Goal: Transaction & Acquisition: Obtain resource

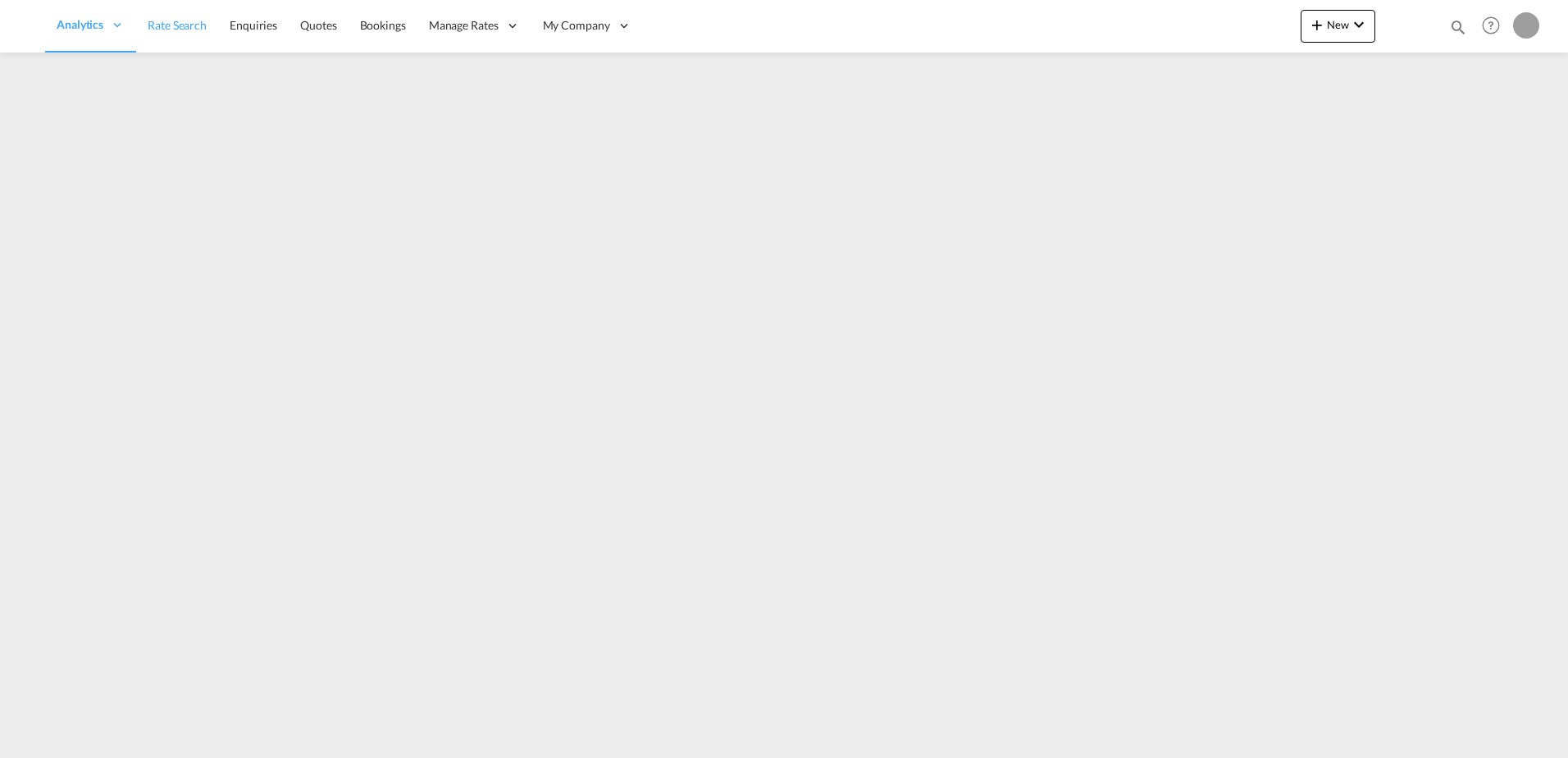
click at [193, 24] on span "Rate Search" at bounding box center [177, 25] width 59 height 14
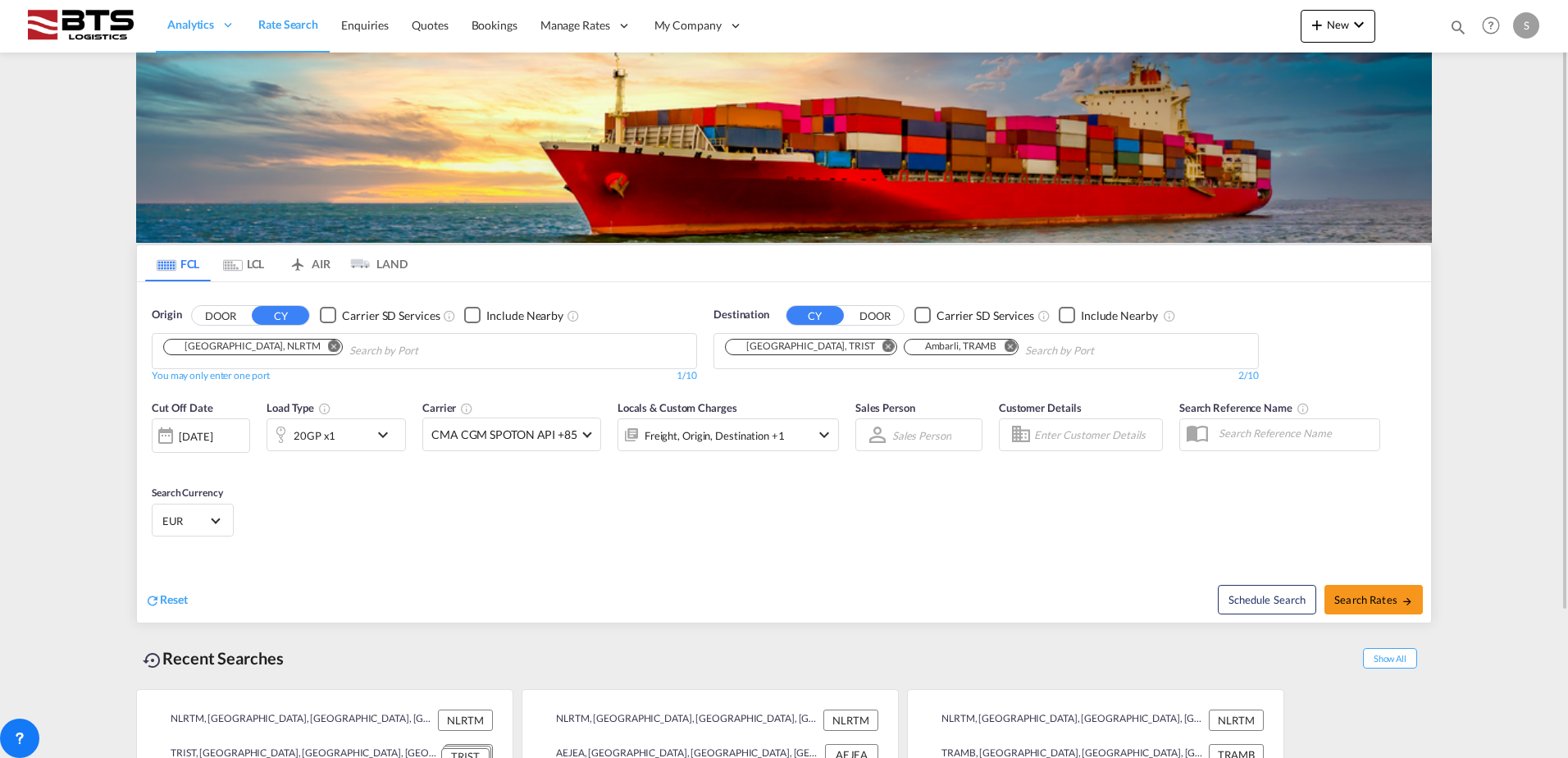
click at [229, 354] on md-chip "[GEOGRAPHIC_DATA], NLRTM" at bounding box center [252, 346] width 179 height 17
click at [872, 346] on button "Remove" at bounding box center [884, 347] width 25 height 17
click at [834, 342] on md-icon "Remove" at bounding box center [832, 345] width 12 height 12
click at [803, 347] on body "Analytics Reports Dashboard Rate Search Enquiries Quotes Bookings" at bounding box center [784, 379] width 1568 height 758
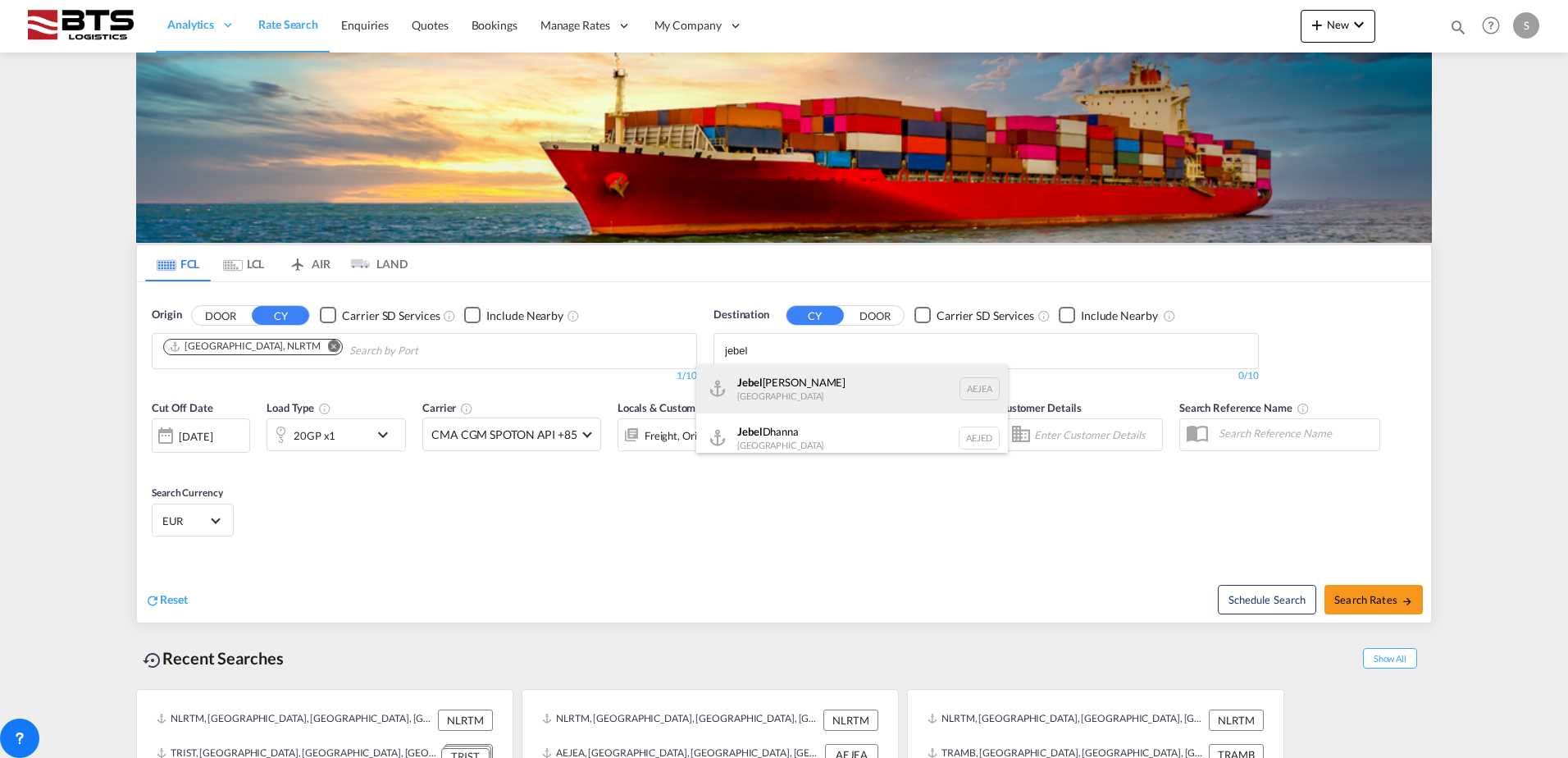
type input "jebel"
click at [812, 375] on div "[GEOGRAPHIC_DATA] [GEOGRAPHIC_DATA]" at bounding box center [852, 389] width 312 height 49
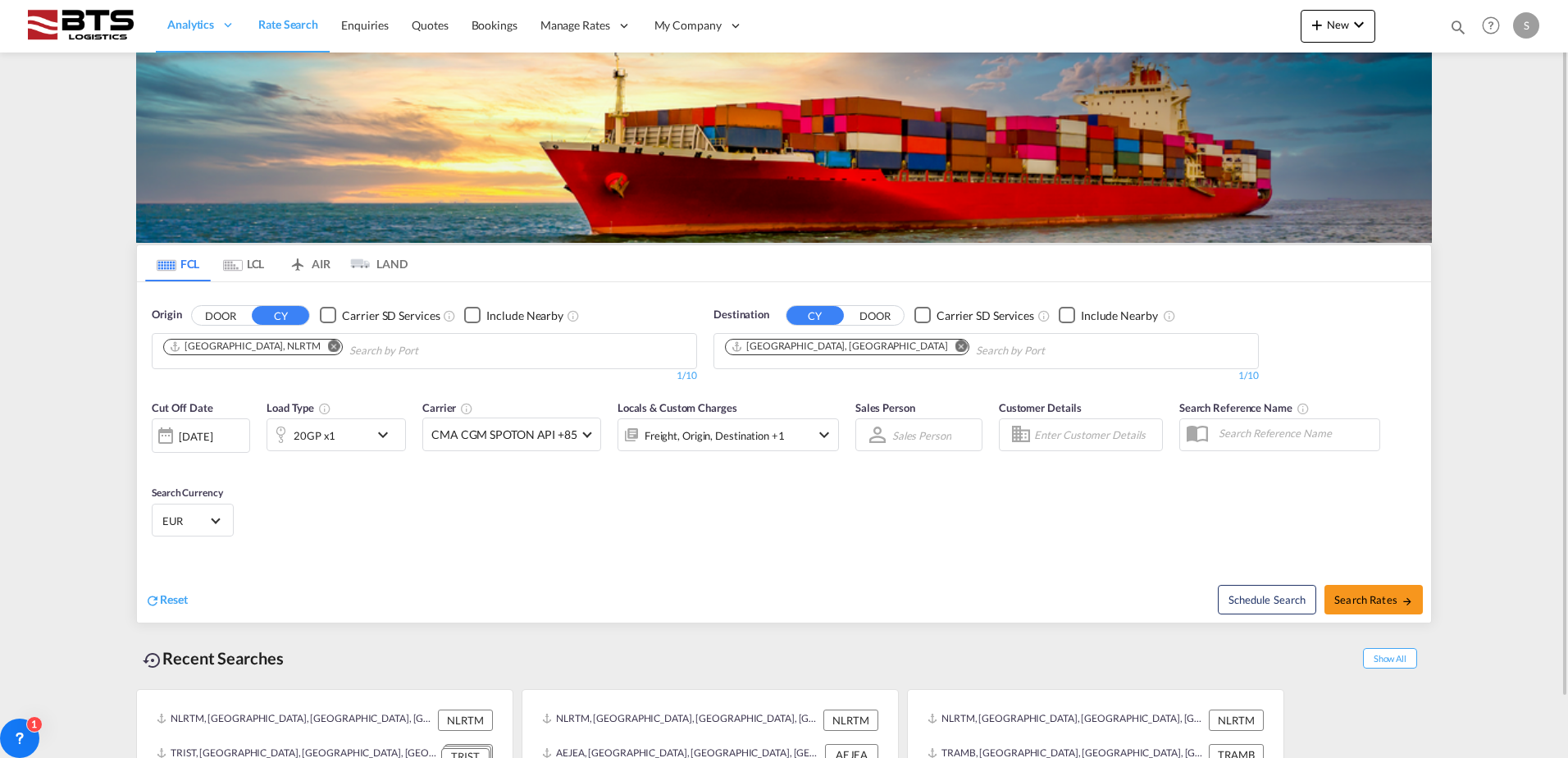
click at [379, 432] on md-icon "icon-chevron-down" at bounding box center [387, 434] width 28 height 20
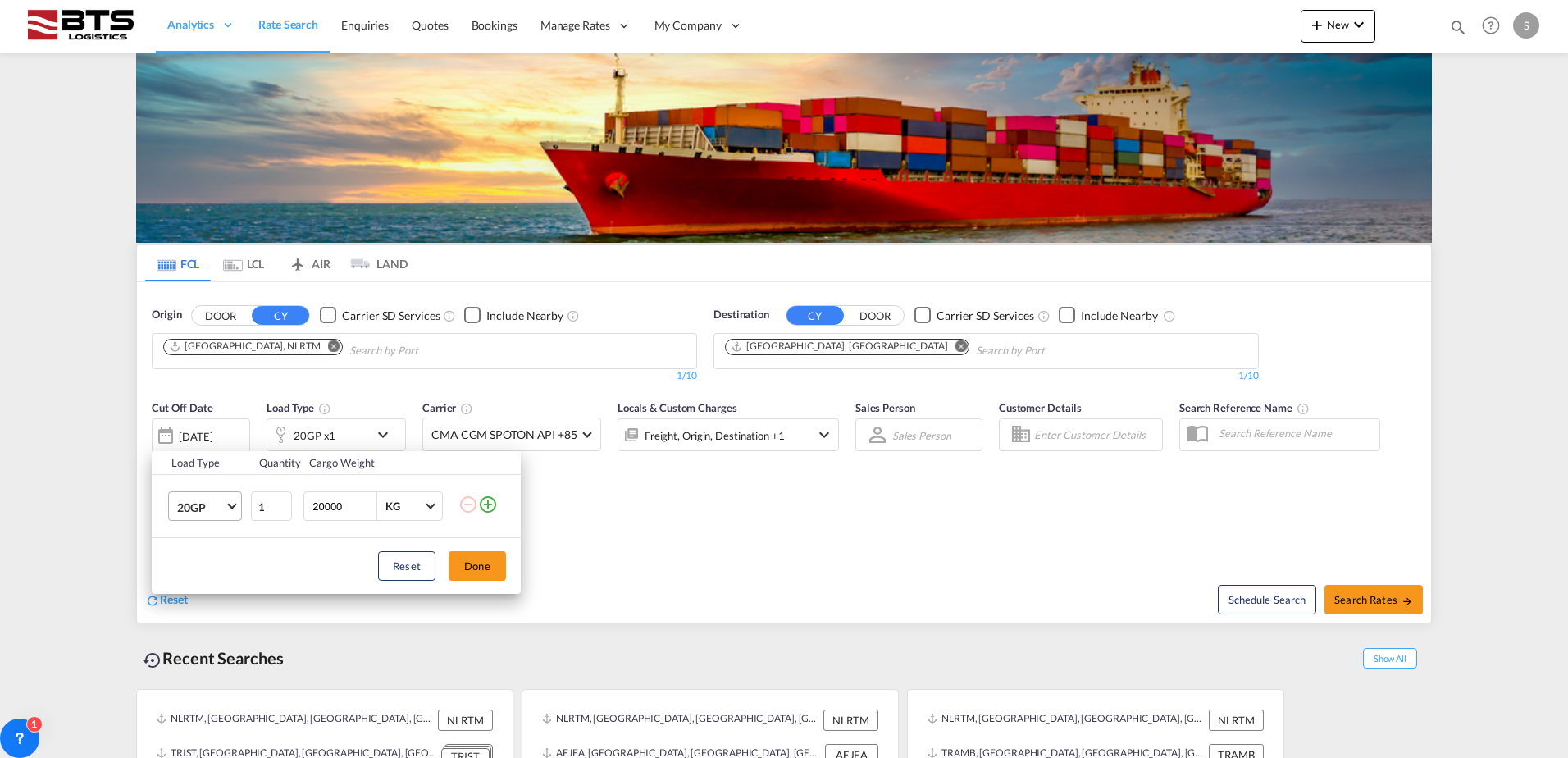
click at [229, 509] on md-select-value "20GP" at bounding box center [208, 506] width 65 height 28
click at [205, 577] on md-option "40HC" at bounding box center [220, 586] width 112 height 40
click at [499, 564] on button "Done" at bounding box center [477, 566] width 57 height 30
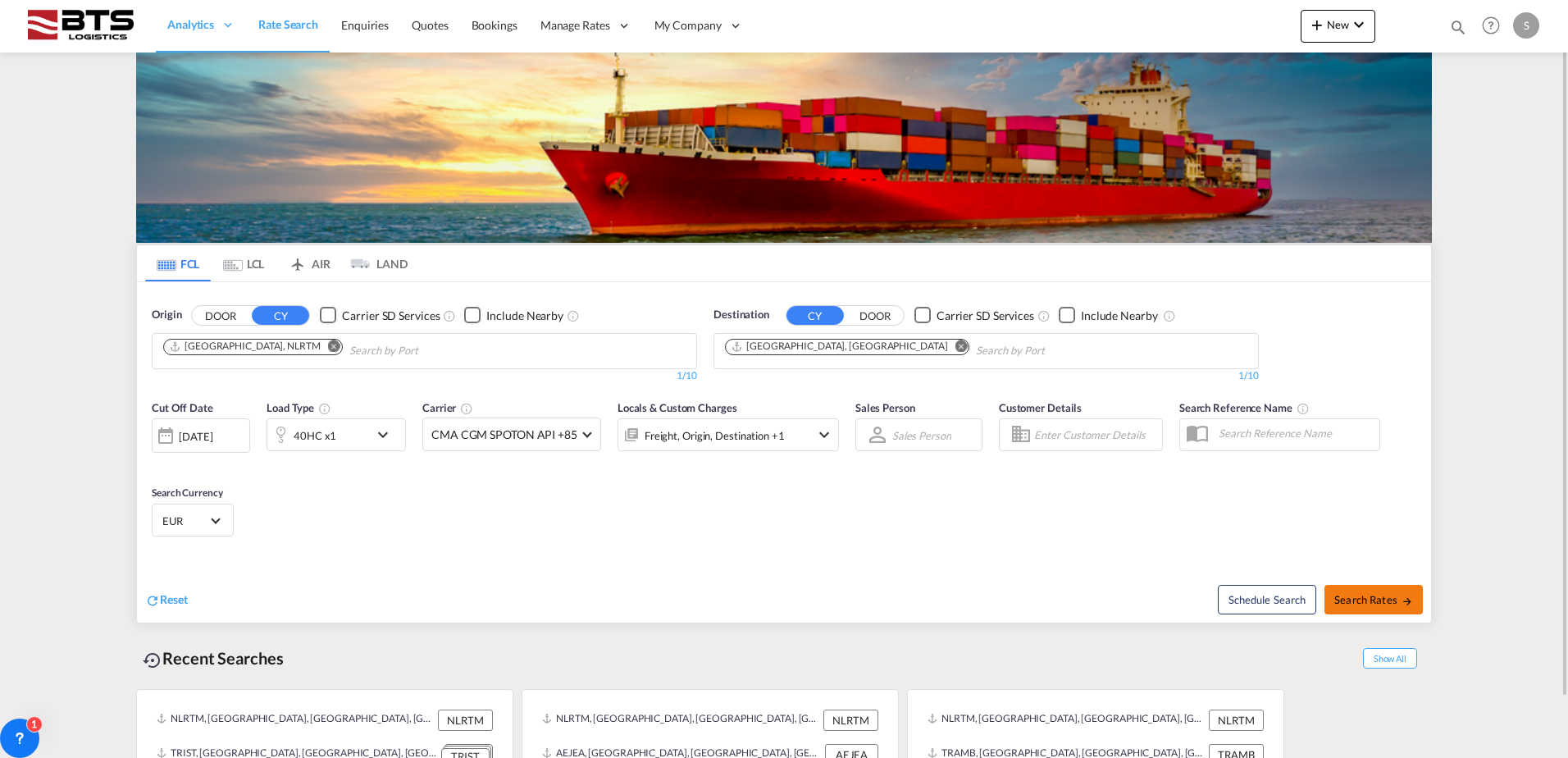
click at [1420, 606] on button "Search Rates" at bounding box center [1373, 600] width 98 height 30
type input "NLRTM to AEJEA / [DATE]"
